Goal: Navigation & Orientation: Find specific page/section

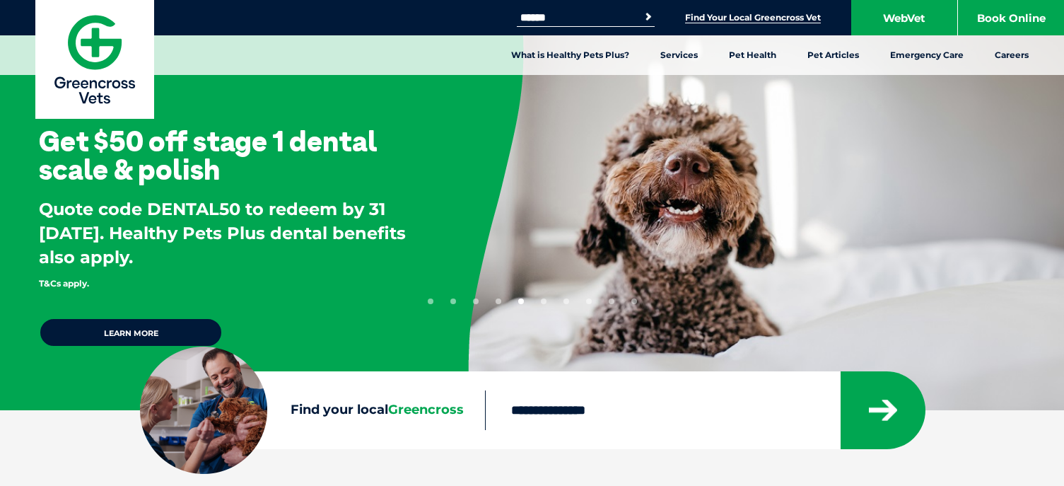
click at [739, 16] on link "Find Your Local Greencross Vet" at bounding box center [753, 17] width 136 height 11
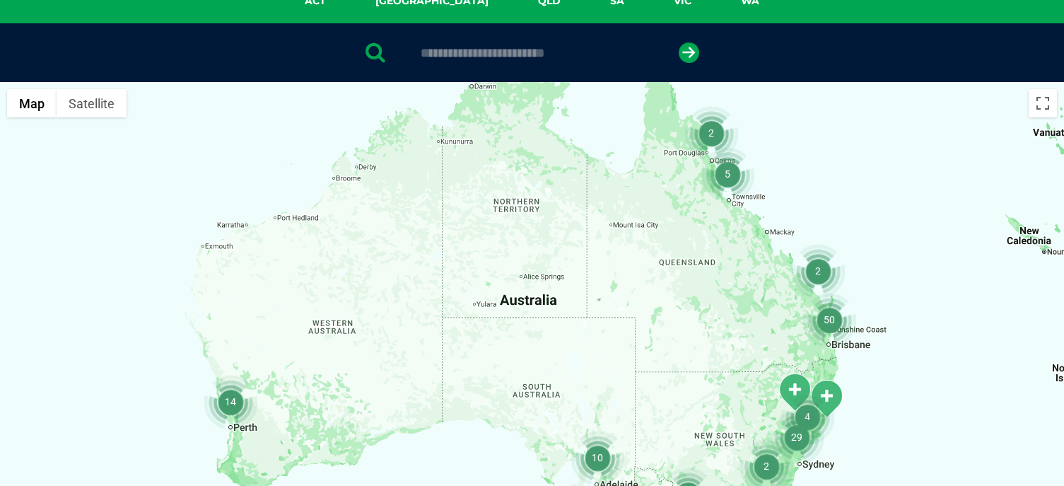
scroll to position [377, 0]
